Goal: Task Accomplishment & Management: Use online tool/utility

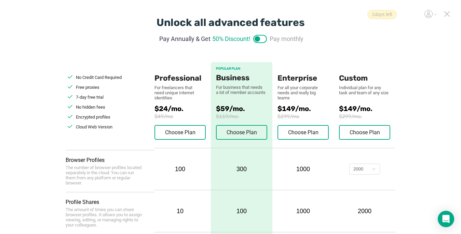
click at [449, 12] on icon at bounding box center [447, 14] width 5 height 5
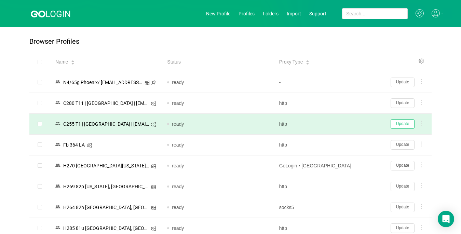
click at [403, 127] on button "Update" at bounding box center [403, 124] width 24 height 10
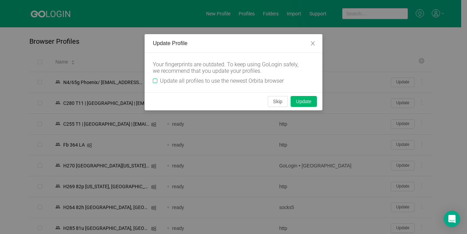
click at [157, 82] on span "Update all profiles to use the newest Orbita browser" at bounding box center [221, 81] width 129 height 6
click at [157, 82] on input "Update all profiles to use the newest Orbita browser" at bounding box center [155, 81] width 4 height 4
checkbox input "true"
click at [273, 99] on button "Skip" at bounding box center [278, 101] width 20 height 11
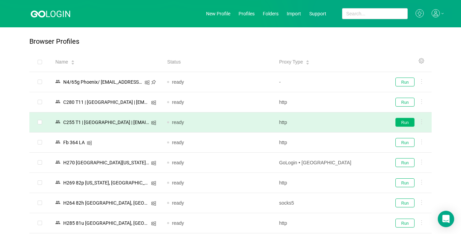
click at [409, 122] on button "Run" at bounding box center [405, 122] width 19 height 9
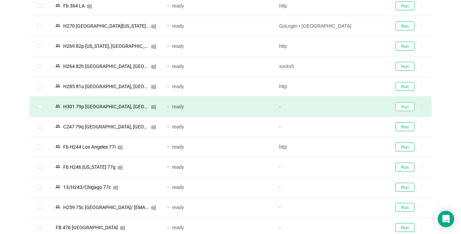
drag, startPoint x: 399, startPoint y: 107, endPoint x: 398, endPoint y: 99, distance: 8.2
click at [399, 107] on button "Run" at bounding box center [405, 106] width 19 height 9
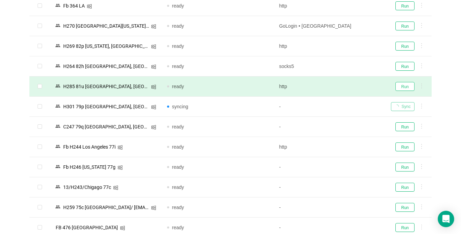
click at [399, 88] on button "Run" at bounding box center [405, 86] width 19 height 9
click at [399, 88] on div "Sync" at bounding box center [408, 86] width 35 height 9
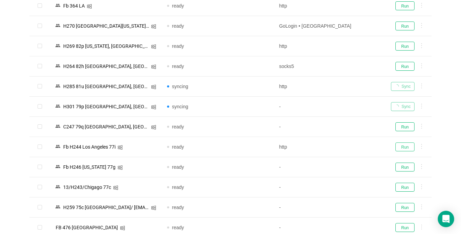
click at [408, 149] on button "Run" at bounding box center [405, 147] width 19 height 9
click at [409, 165] on button "Run" at bounding box center [405, 167] width 19 height 9
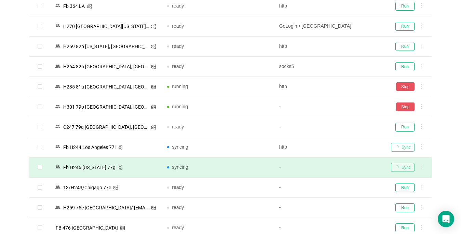
scroll to position [213, 0]
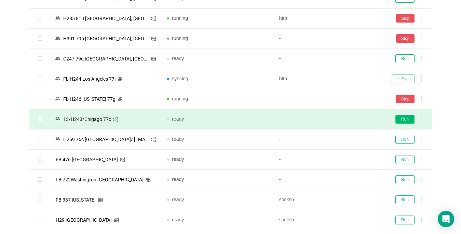
click at [400, 121] on button "Run" at bounding box center [405, 119] width 19 height 9
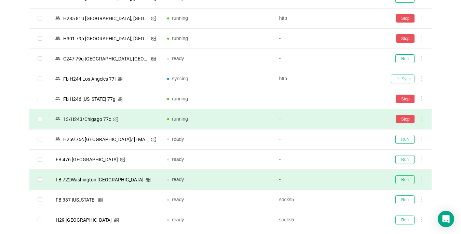
scroll to position [281, 0]
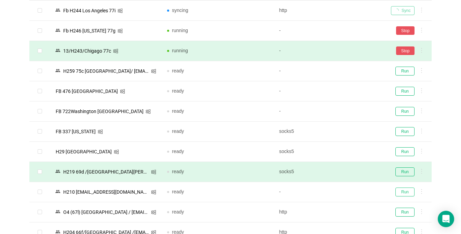
click at [406, 191] on button "Run" at bounding box center [405, 192] width 19 height 9
click at [401, 172] on button "Run" at bounding box center [405, 172] width 19 height 9
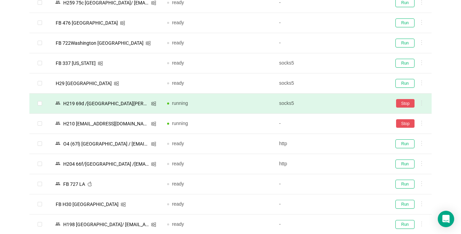
scroll to position [477, 0]
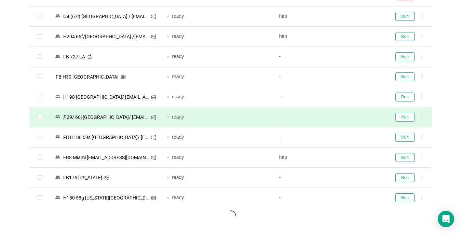
click at [401, 116] on button "Run" at bounding box center [405, 117] width 19 height 9
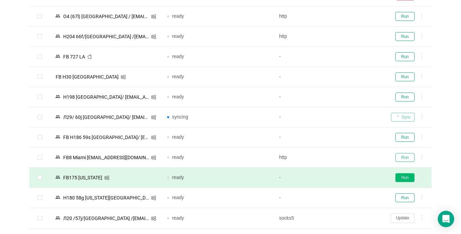
click at [401, 158] on button "Run" at bounding box center [405, 157] width 19 height 9
click at [405, 178] on button "Run" at bounding box center [405, 177] width 19 height 9
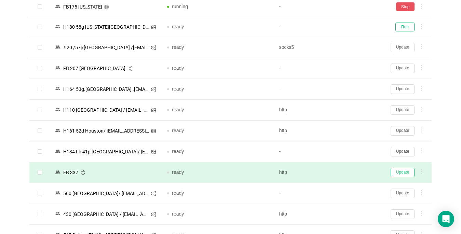
click at [405, 173] on button "Update" at bounding box center [403, 173] width 24 height 10
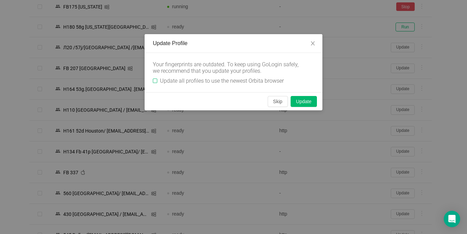
click at [153, 80] on input "Update all profiles to use the newest Orbita browser" at bounding box center [155, 81] width 4 height 4
checkbox input "true"
click at [277, 105] on button "Skip" at bounding box center [278, 101] width 20 height 11
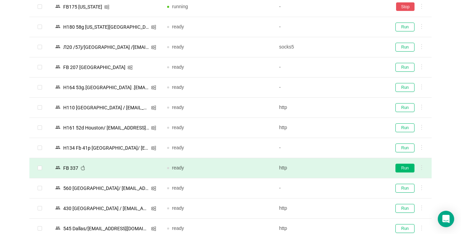
click at [410, 167] on button "Run" at bounding box center [405, 168] width 19 height 9
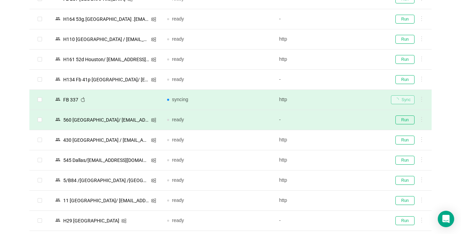
scroll to position [751, 0]
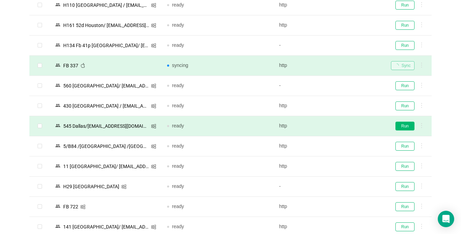
click at [402, 126] on button "Run" at bounding box center [405, 126] width 19 height 9
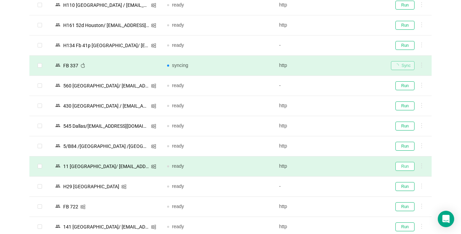
click at [401, 168] on button "Run" at bounding box center [405, 166] width 19 height 9
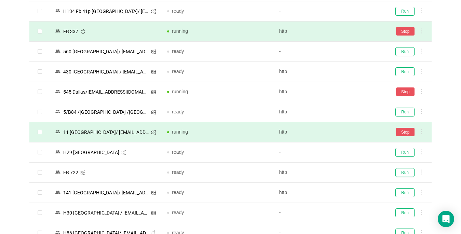
scroll to position [819, 0]
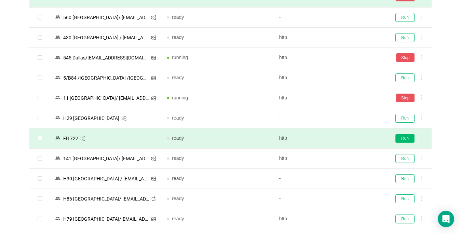
click at [402, 139] on button "Run" at bounding box center [405, 138] width 19 height 9
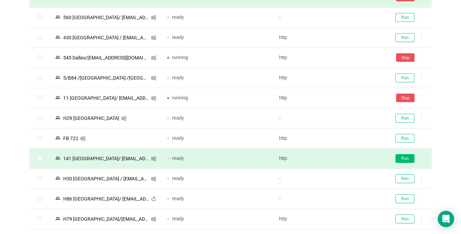
click at [407, 157] on button "Run" at bounding box center [405, 158] width 19 height 9
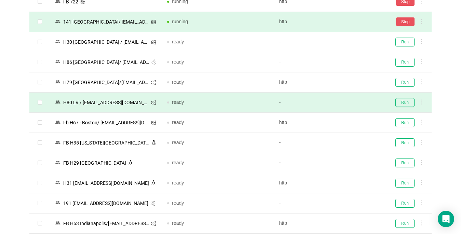
scroll to position [990, 0]
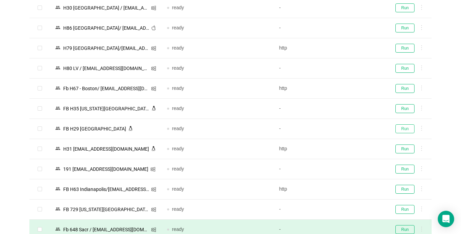
click at [401, 129] on button "Run" at bounding box center [405, 128] width 19 height 9
click at [407, 190] on button "Run" at bounding box center [405, 189] width 19 height 9
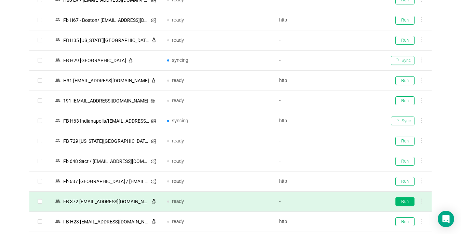
click at [410, 160] on button "Run" at bounding box center [405, 161] width 19 height 9
click at [407, 200] on button "Run" at bounding box center [405, 201] width 19 height 9
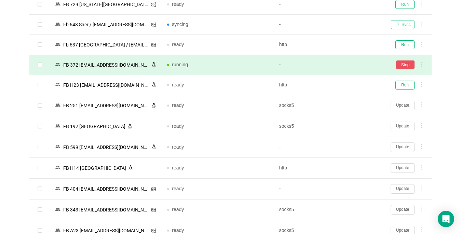
click at [403, 168] on button "Update" at bounding box center [403, 168] width 24 height 10
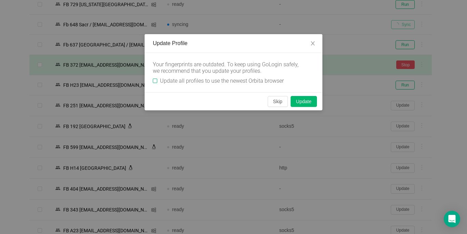
click at [154, 81] on input "Update all profiles to use the newest Orbita browser" at bounding box center [155, 81] width 4 height 4
checkbox input "true"
click at [280, 101] on button "Skip" at bounding box center [278, 101] width 20 height 11
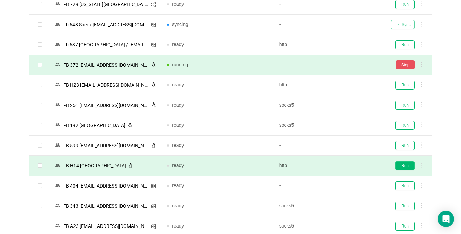
click at [407, 165] on button "Run" at bounding box center [405, 165] width 19 height 9
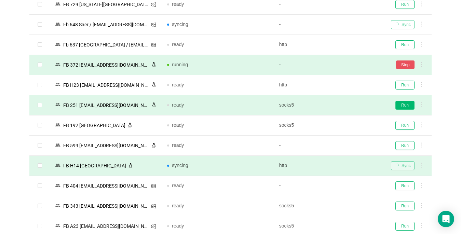
click at [402, 107] on button "Run" at bounding box center [405, 105] width 19 height 9
